Goal: Navigation & Orientation: Go to known website

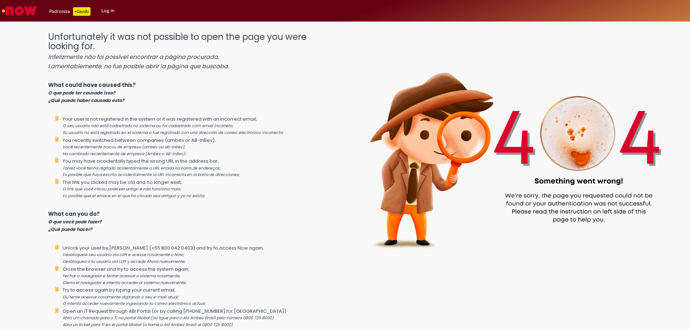
click at [115, 13] on link "Log in" at bounding box center [108, 11] width 24 height 22
